Goal: Task Accomplishment & Management: Manage account settings

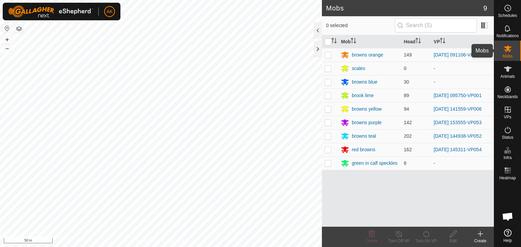
click at [510, 53] on icon at bounding box center [507, 49] width 8 height 8
click at [328, 109] on p-checkbox at bounding box center [327, 108] width 7 height 5
checkbox input "true"
click at [401, 234] on icon at bounding box center [399, 234] width 6 height 7
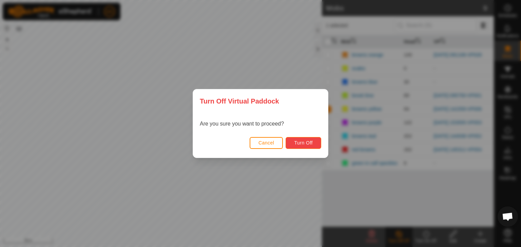
click at [299, 141] on span "Turn Off" at bounding box center [303, 142] width 19 height 5
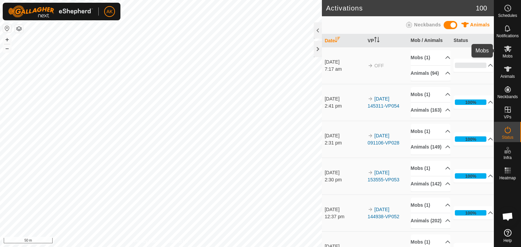
click at [506, 48] on icon at bounding box center [507, 49] width 7 height 6
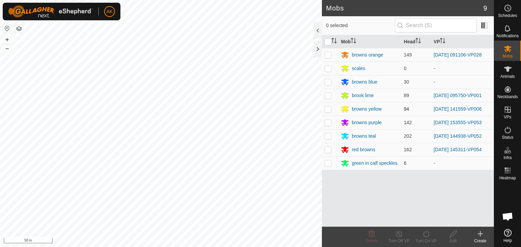
click at [329, 109] on p-checkbox at bounding box center [327, 108] width 7 height 5
checkbox input "true"
click at [426, 235] on icon at bounding box center [426, 234] width 8 height 8
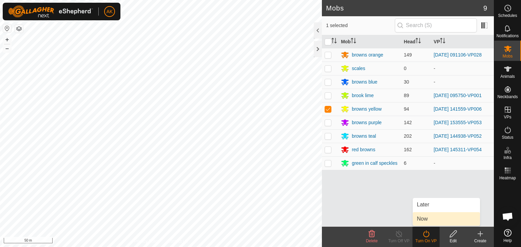
click at [427, 219] on link "Now" at bounding box center [446, 220] width 67 height 14
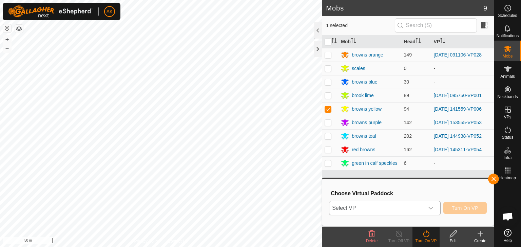
click at [387, 211] on span "Select VP" at bounding box center [376, 209] width 95 height 14
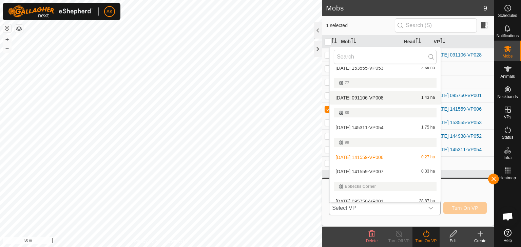
scroll to position [87, 0]
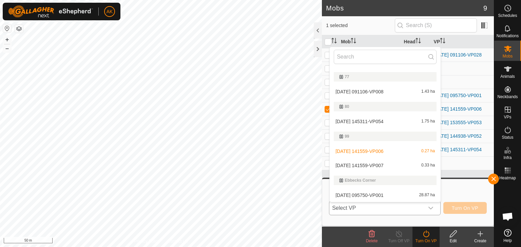
click at [377, 163] on li "2025-09-27 141559-VP007 0.33 ha" at bounding box center [385, 166] width 111 height 14
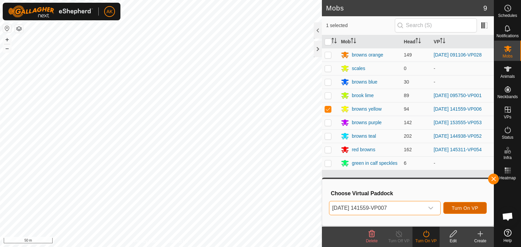
click at [456, 208] on span "Turn On VP" at bounding box center [465, 208] width 26 height 5
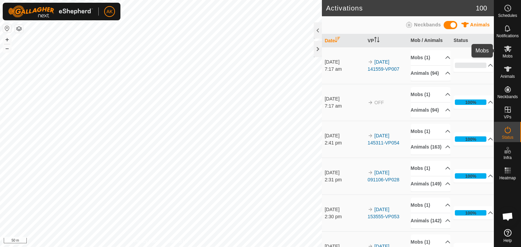
click at [507, 54] on span "Mobs" at bounding box center [507, 56] width 10 height 4
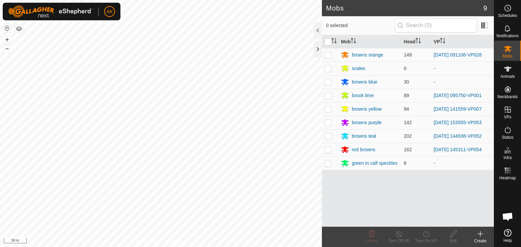
click at [479, 234] on icon at bounding box center [480, 234] width 5 height 0
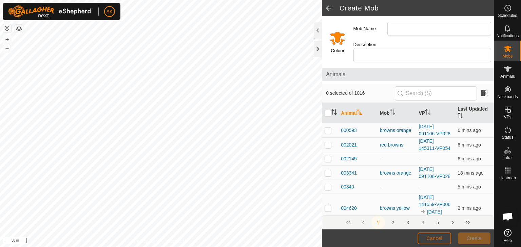
click at [440, 240] on span "Cancel" at bounding box center [434, 238] width 16 height 5
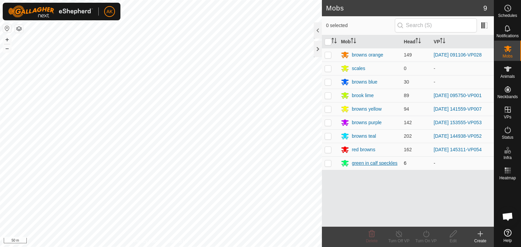
click at [376, 164] on div "green in calf speckles" at bounding box center [375, 163] width 46 height 7
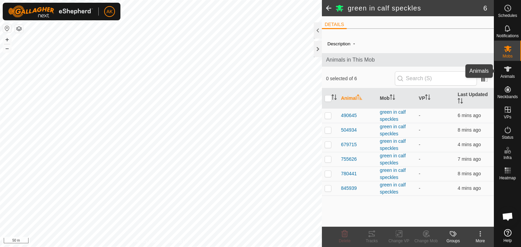
drag, startPoint x: 507, startPoint y: 71, endPoint x: 495, endPoint y: 69, distance: 12.7
click at [507, 71] on icon at bounding box center [507, 68] width 7 height 5
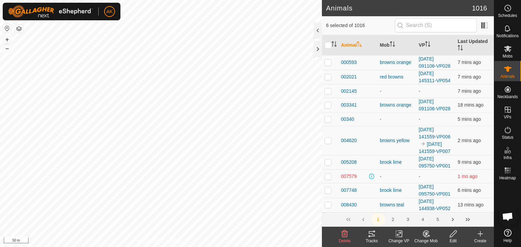
click at [423, 235] on icon at bounding box center [426, 234] width 6 height 6
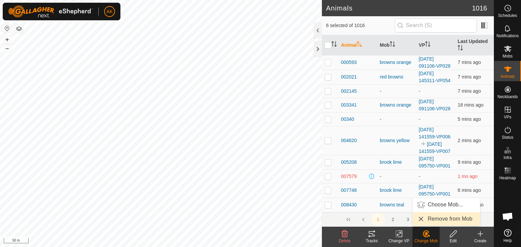
click at [431, 220] on link "Remove from Mob" at bounding box center [446, 220] width 67 height 14
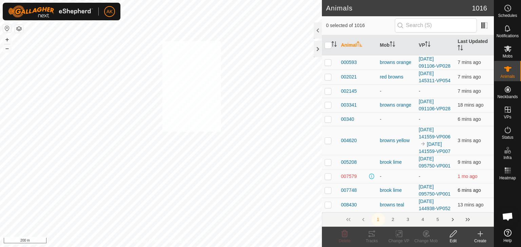
checkbox input "true"
click at [428, 239] on div "Change Mob" at bounding box center [425, 241] width 27 height 6
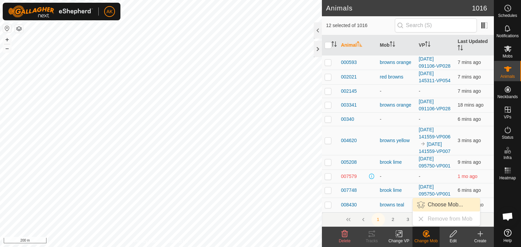
click at [436, 204] on link "Choose Mob..." at bounding box center [446, 205] width 67 height 14
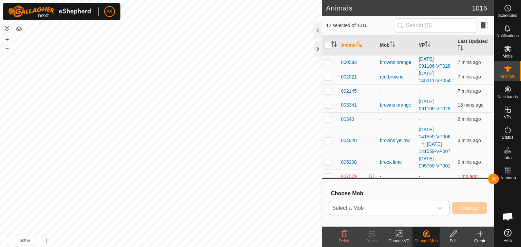
click at [421, 204] on span "Select a Mob" at bounding box center [380, 209] width 103 height 14
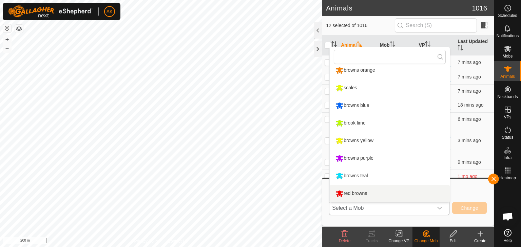
scroll to position [22, 0]
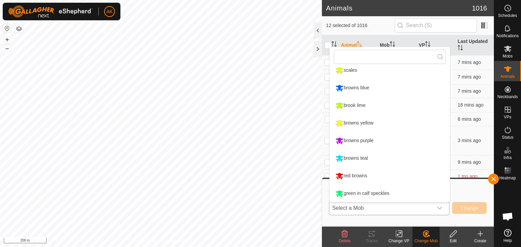
click at [379, 195] on li "green in calf speckles" at bounding box center [390, 193] width 120 height 17
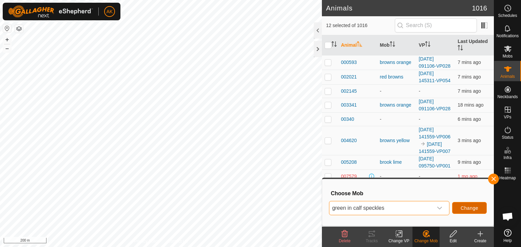
click at [473, 207] on span "Change" at bounding box center [469, 208] width 18 height 5
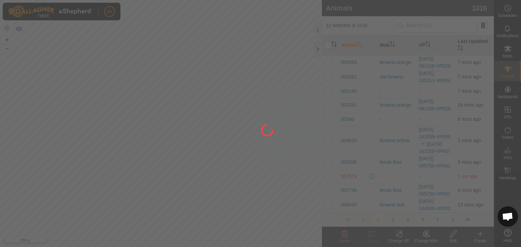
checkbox input "false"
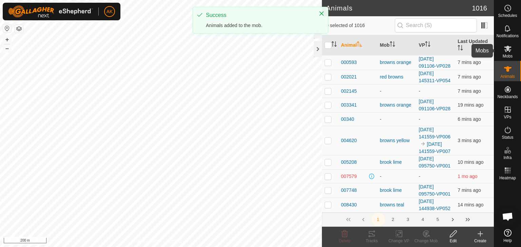
click at [506, 53] on es-mob-svg-icon at bounding box center [507, 48] width 12 height 11
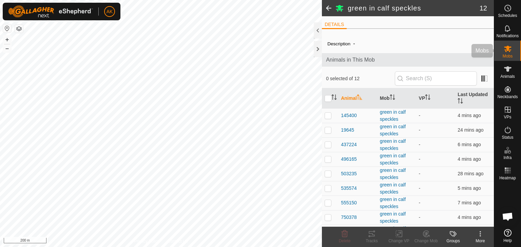
click at [510, 55] on span "Mobs" at bounding box center [507, 56] width 10 height 4
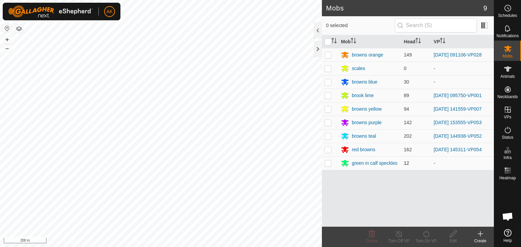
click at [330, 163] on p-checkbox at bounding box center [327, 163] width 7 height 5
checkbox input "true"
click at [455, 233] on icon at bounding box center [453, 234] width 7 height 7
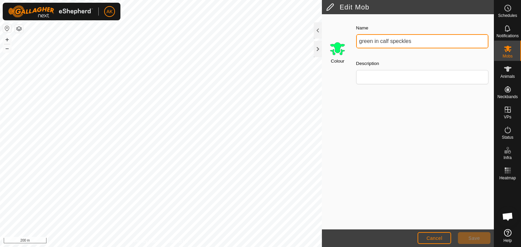
click at [416, 39] on input "green in calf speckles" at bounding box center [422, 41] width 132 height 14
type input "green shop hiefers"
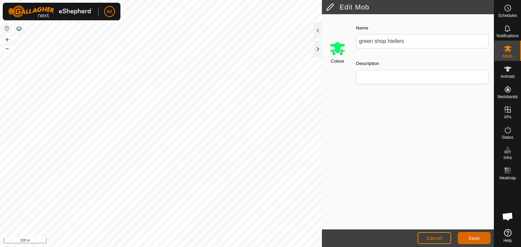
click at [483, 240] on button "Save" at bounding box center [474, 239] width 33 height 12
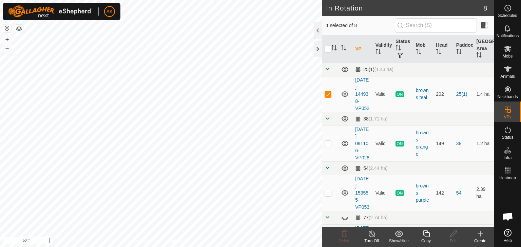
click at [423, 234] on icon at bounding box center [425, 234] width 7 height 7
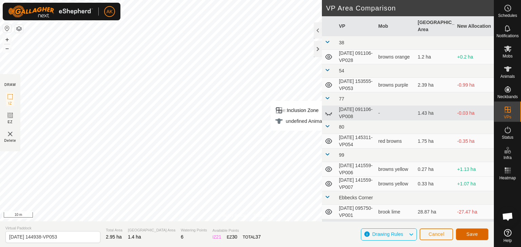
click at [472, 233] on span "Save" at bounding box center [472, 234] width 12 height 5
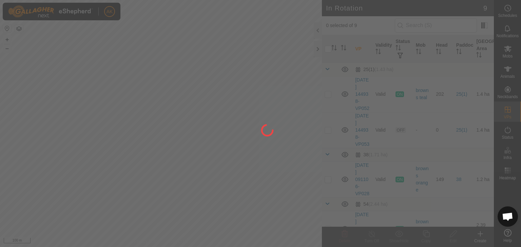
drag, startPoint x: 325, startPoint y: 97, endPoint x: 202, endPoint y: 120, distance: 125.1
click at [202, 120] on div at bounding box center [260, 123] width 521 height 247
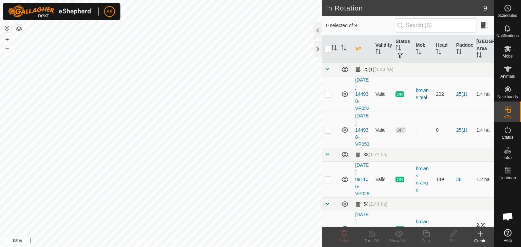
checkbox input "true"
click at [429, 234] on icon at bounding box center [425, 234] width 7 height 7
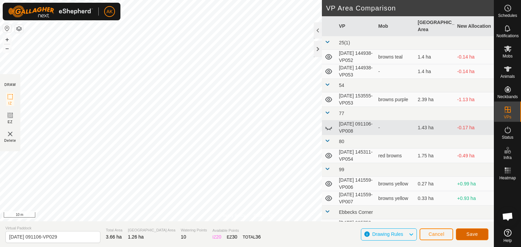
click at [483, 236] on button "Save" at bounding box center [472, 235] width 33 height 12
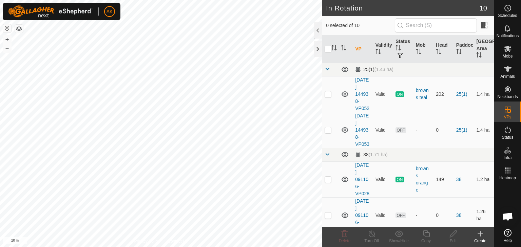
checkbox input "true"
click at [425, 233] on icon at bounding box center [425, 234] width 7 height 7
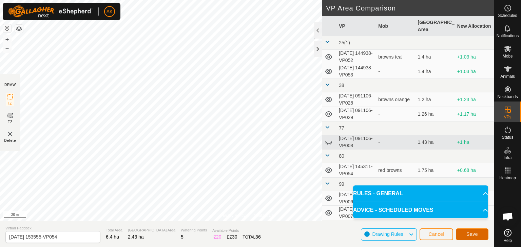
click at [478, 232] on button "Save" at bounding box center [472, 235] width 33 height 12
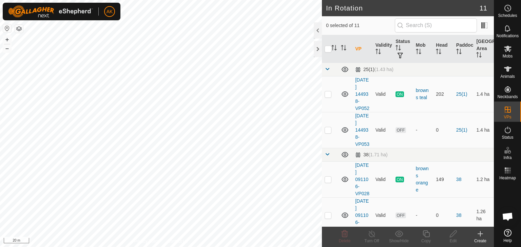
checkbox input "true"
click at [424, 233] on icon at bounding box center [426, 234] width 8 height 8
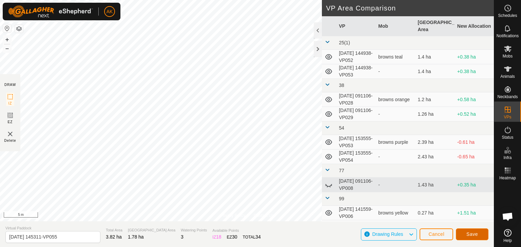
click at [467, 232] on span "Save" at bounding box center [472, 234] width 12 height 5
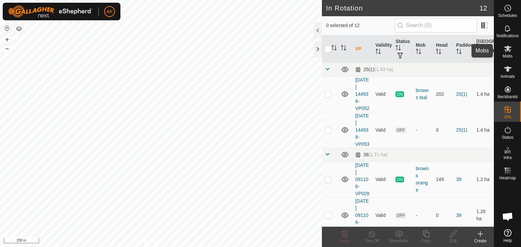
click at [511, 51] on icon at bounding box center [507, 49] width 8 height 8
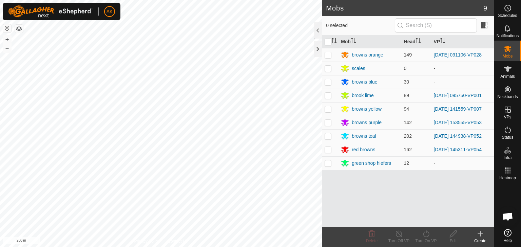
click at [326, 54] on p-checkbox at bounding box center [327, 54] width 7 height 5
checkbox input "true"
click at [427, 232] on icon at bounding box center [426, 234] width 6 height 7
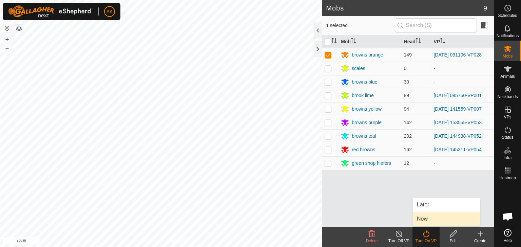
click at [429, 218] on link "Now" at bounding box center [446, 220] width 67 height 14
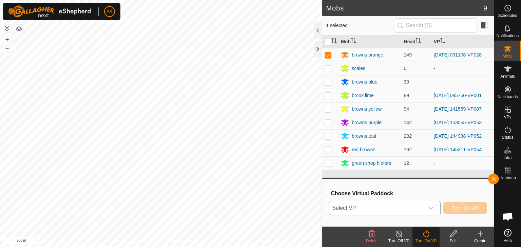
click at [411, 207] on span "Select VP" at bounding box center [376, 209] width 95 height 14
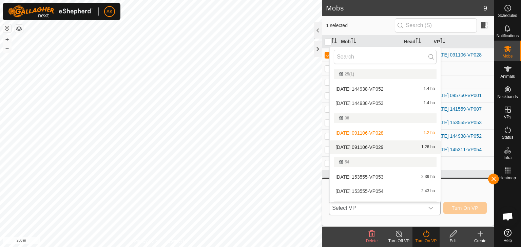
click at [373, 147] on li "2025-09-18 091106-VP029 1.26 ha" at bounding box center [385, 148] width 111 height 14
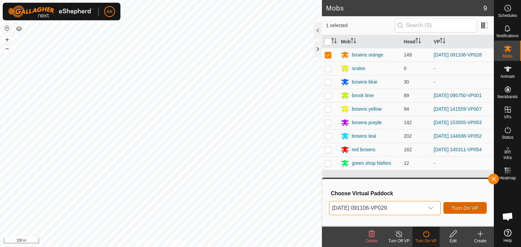
click at [459, 207] on span "Turn On VP" at bounding box center [465, 208] width 26 height 5
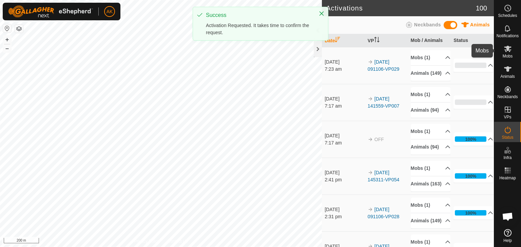
click at [511, 51] on icon at bounding box center [507, 49] width 8 height 8
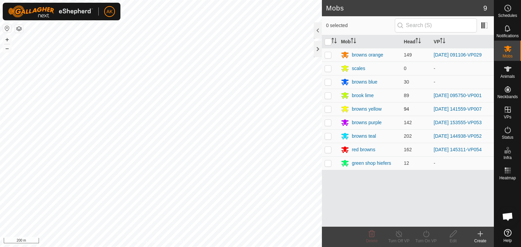
click at [328, 109] on p-checkbox at bounding box center [327, 108] width 7 height 5
checkbox input "false"
click at [328, 121] on p-checkbox at bounding box center [327, 122] width 7 height 5
checkbox input "true"
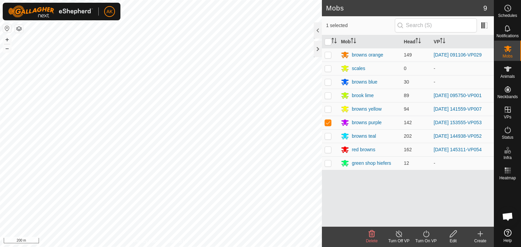
click at [427, 236] on icon at bounding box center [426, 234] width 8 height 8
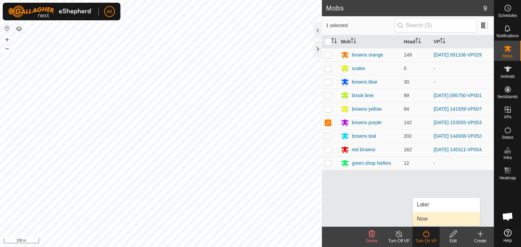
click at [427, 217] on link "Now" at bounding box center [446, 220] width 67 height 14
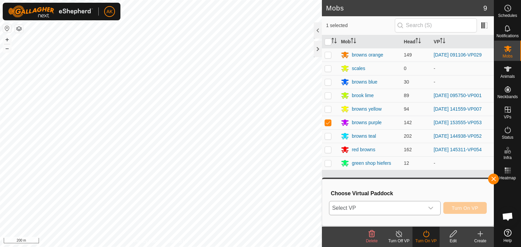
click at [378, 205] on span "Select VP" at bounding box center [376, 209] width 95 height 14
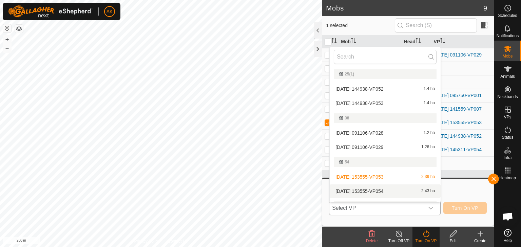
click at [367, 188] on li "2025-09-06 153555-VP054 2.43 ha" at bounding box center [385, 192] width 111 height 14
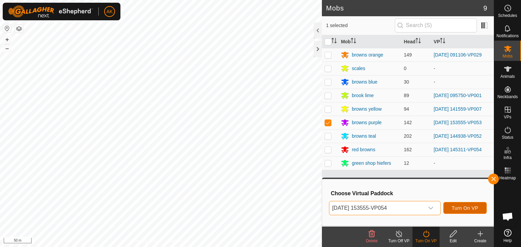
click at [462, 206] on span "Turn On VP" at bounding box center [465, 208] width 26 height 5
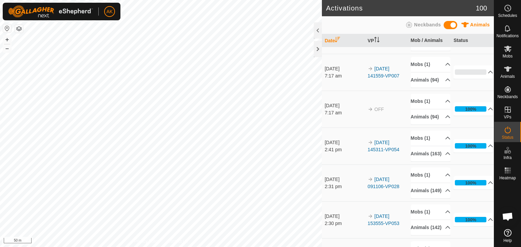
scroll to position [68, 0]
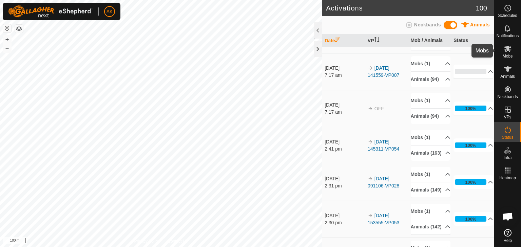
click at [503, 55] on span "Mobs" at bounding box center [507, 56] width 10 height 4
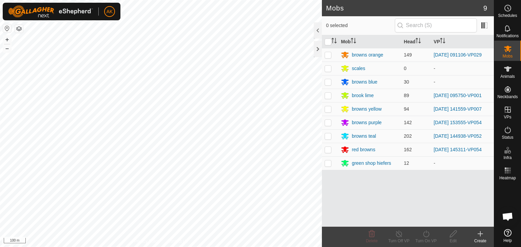
click at [327, 136] on p-checkbox at bounding box center [327, 136] width 7 height 5
checkbox input "true"
click at [430, 236] on icon at bounding box center [426, 234] width 8 height 8
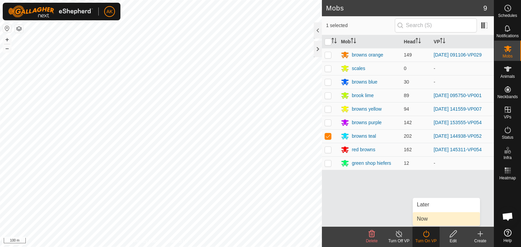
click at [430, 218] on link "Now" at bounding box center [446, 220] width 67 height 14
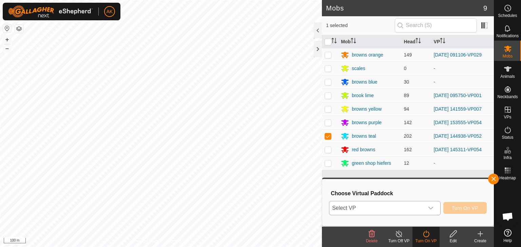
click at [389, 208] on span "Select VP" at bounding box center [376, 209] width 95 height 14
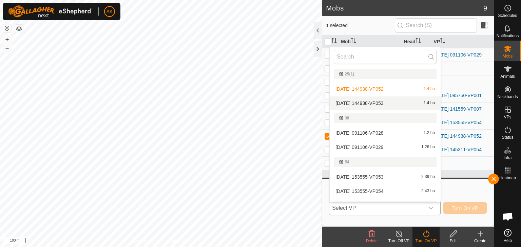
click at [367, 102] on li "2025-09-06 144938-VP053 1.4 ha" at bounding box center [385, 104] width 111 height 14
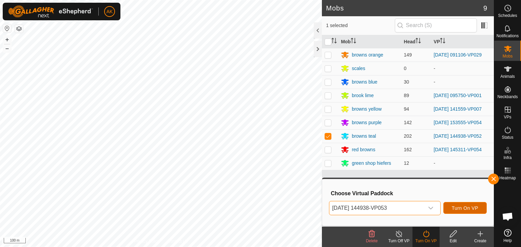
click at [465, 207] on span "Turn On VP" at bounding box center [465, 208] width 26 height 5
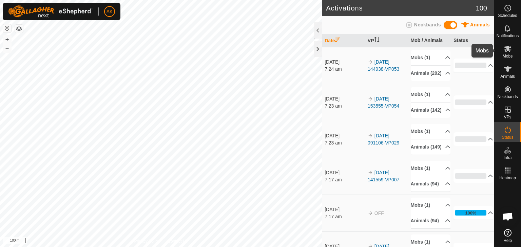
click at [507, 49] on icon at bounding box center [507, 49] width 7 height 6
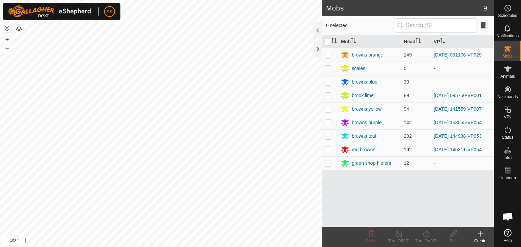
click at [330, 150] on p-checkbox at bounding box center [327, 149] width 7 height 5
checkbox input "true"
click at [429, 231] on icon at bounding box center [426, 234] width 8 height 8
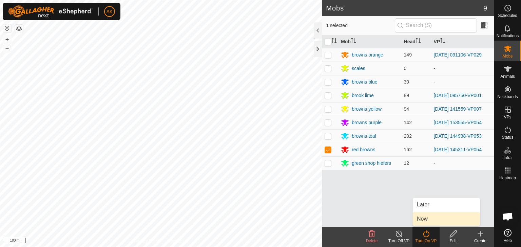
click at [429, 223] on link "Now" at bounding box center [446, 220] width 67 height 14
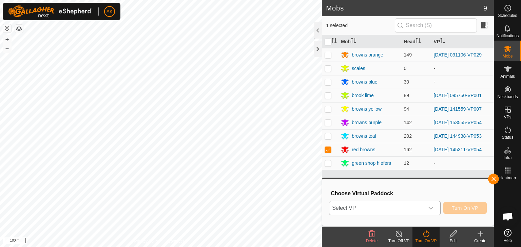
click at [424, 210] on div "dropdown trigger" at bounding box center [431, 209] width 14 height 14
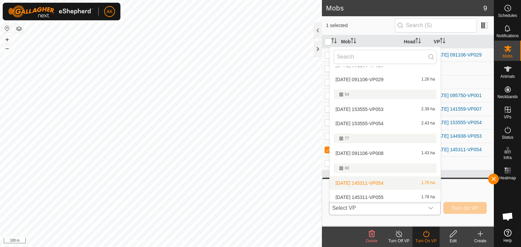
scroll to position [70, 0]
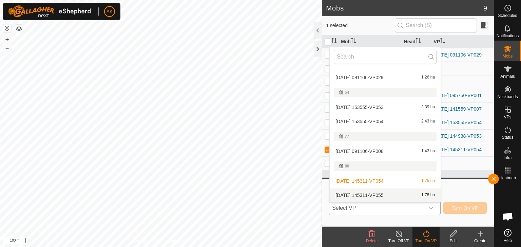
click at [362, 194] on li "2025-09-06 145311-VP055 1.78 ha" at bounding box center [385, 196] width 111 height 14
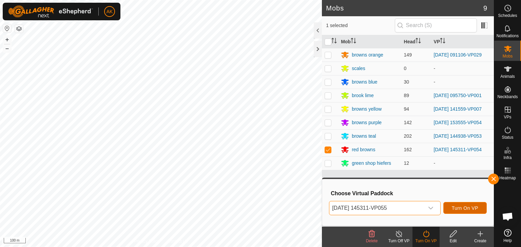
click at [465, 208] on span "Turn On VP" at bounding box center [465, 208] width 26 height 5
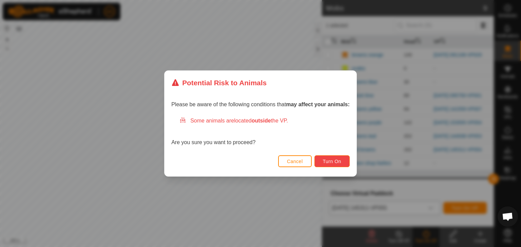
click at [331, 162] on span "Turn On" at bounding box center [332, 161] width 18 height 5
